Goal: Transaction & Acquisition: Obtain resource

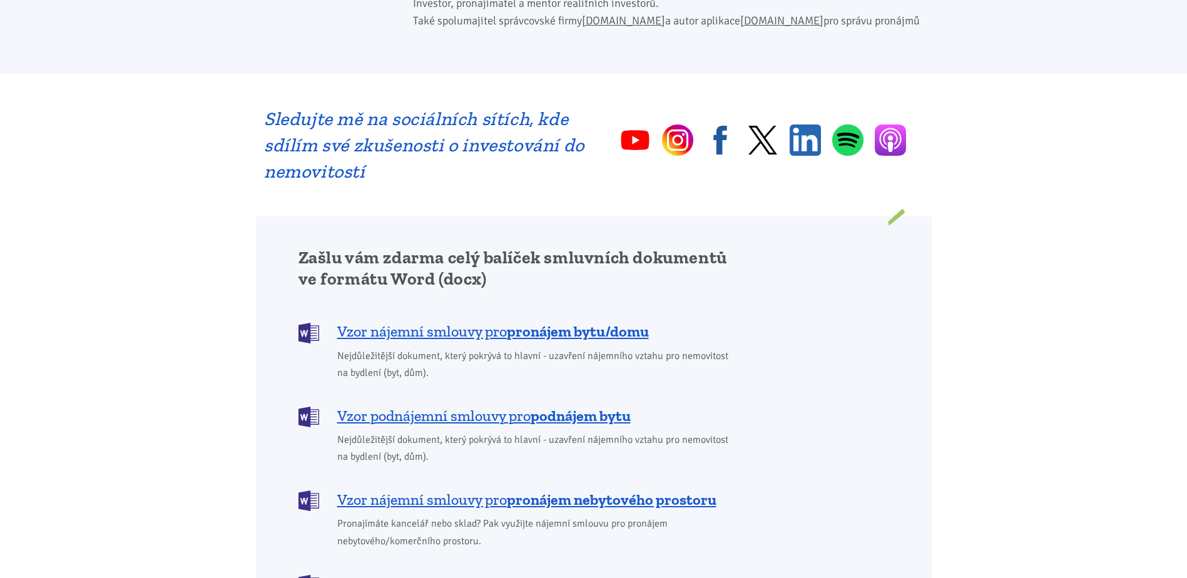
scroll to position [876, 0]
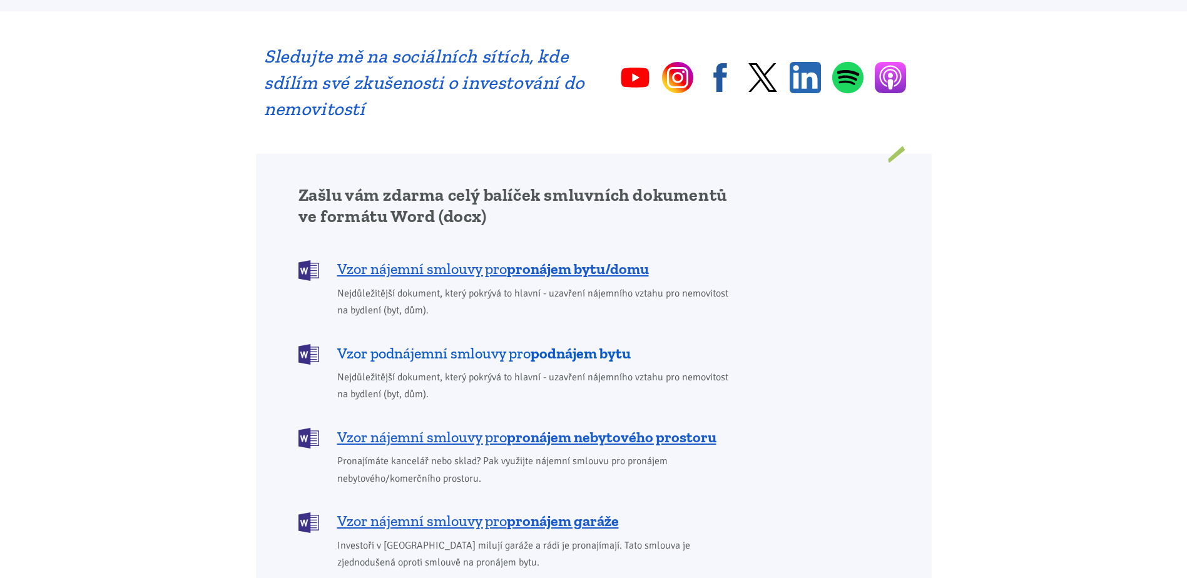
click at [457, 344] on span "Vzor podnájemní smlouvy pro podnájem bytu" at bounding box center [484, 354] width 294 height 20
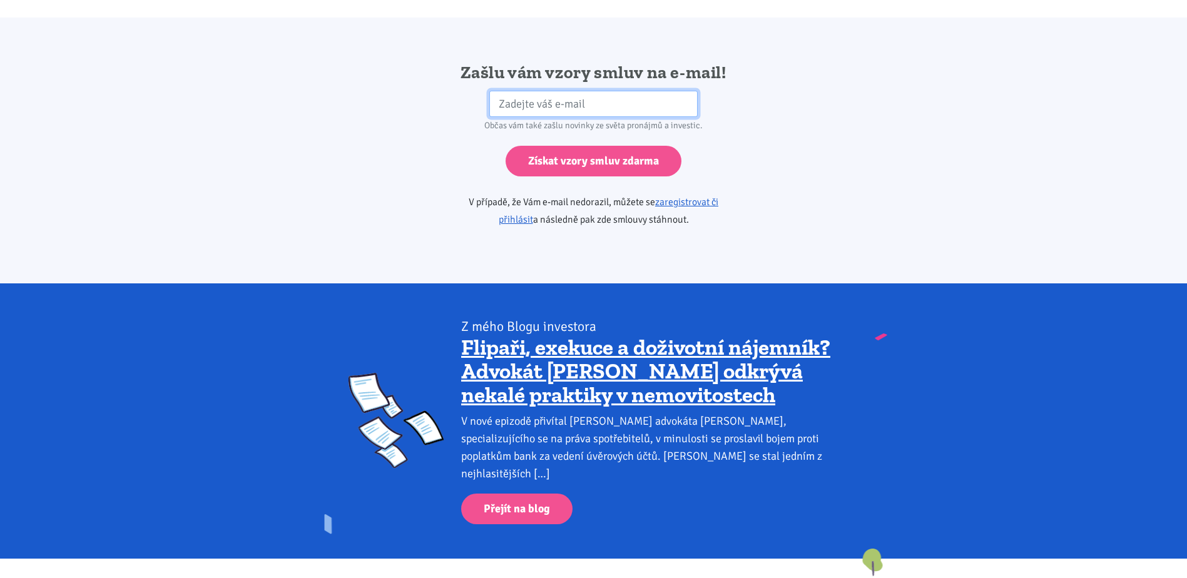
click at [581, 91] on input "email" at bounding box center [593, 104] width 208 height 27
type input "kucerovad@email.cz"
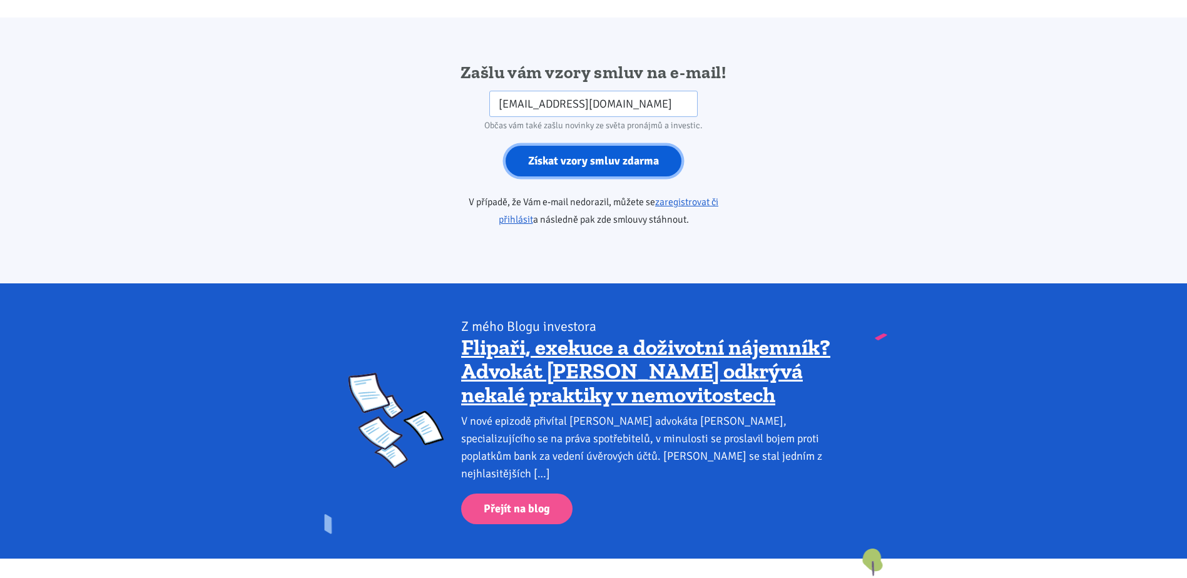
click at [578, 146] on input "Získat vzory smluv zdarma" at bounding box center [594, 161] width 176 height 31
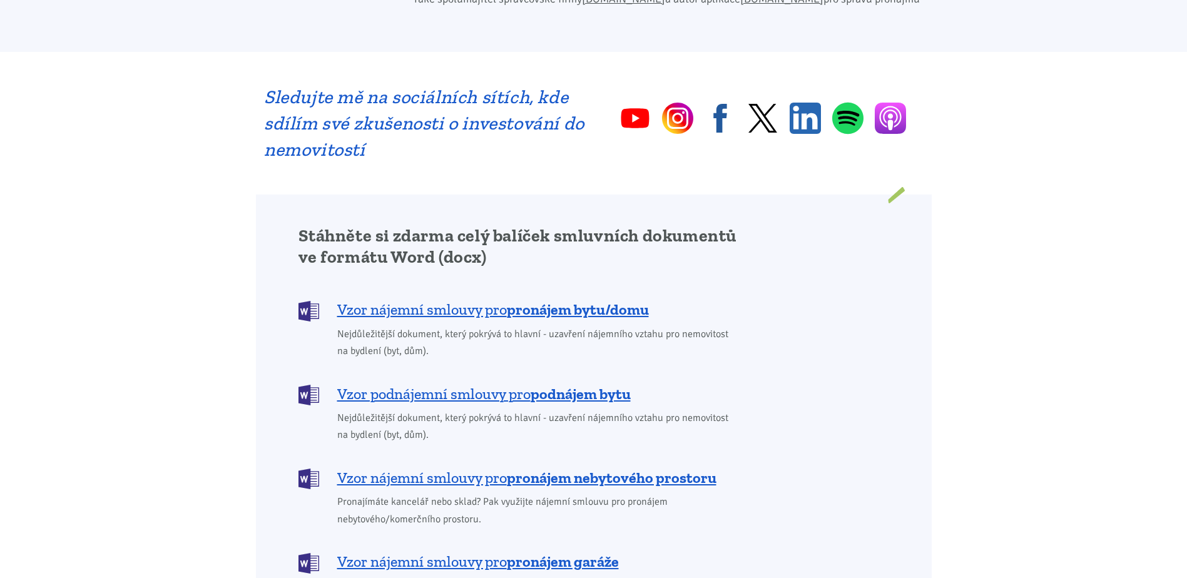
scroll to position [939, 0]
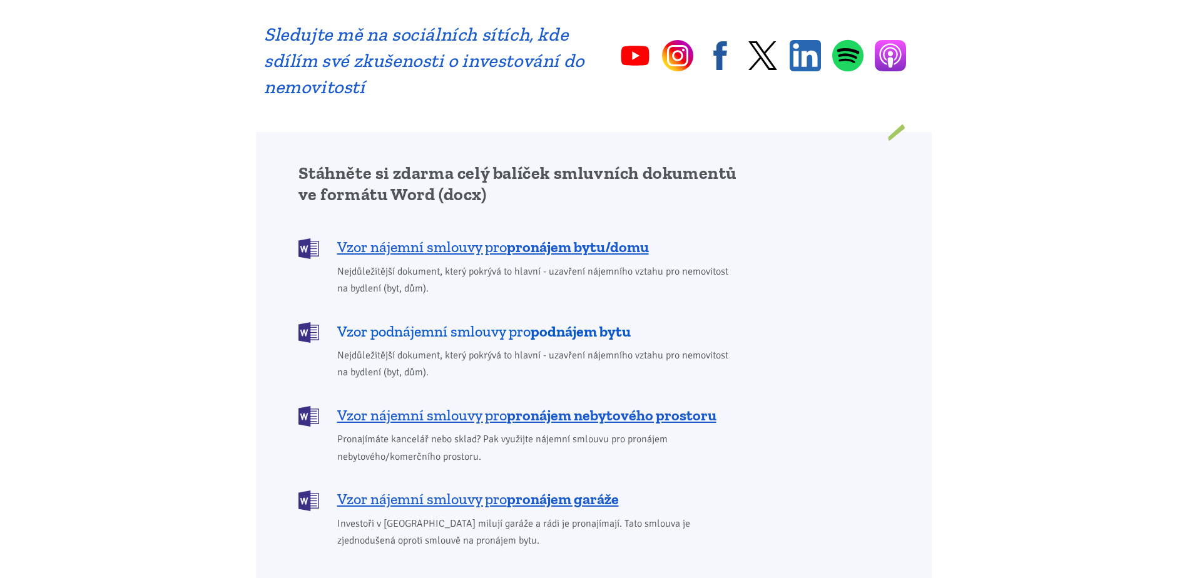
click at [508, 322] on span "Vzor podnájemní smlouvy pro podnájem bytu" at bounding box center [484, 332] width 294 height 20
